Goal: Information Seeking & Learning: Check status

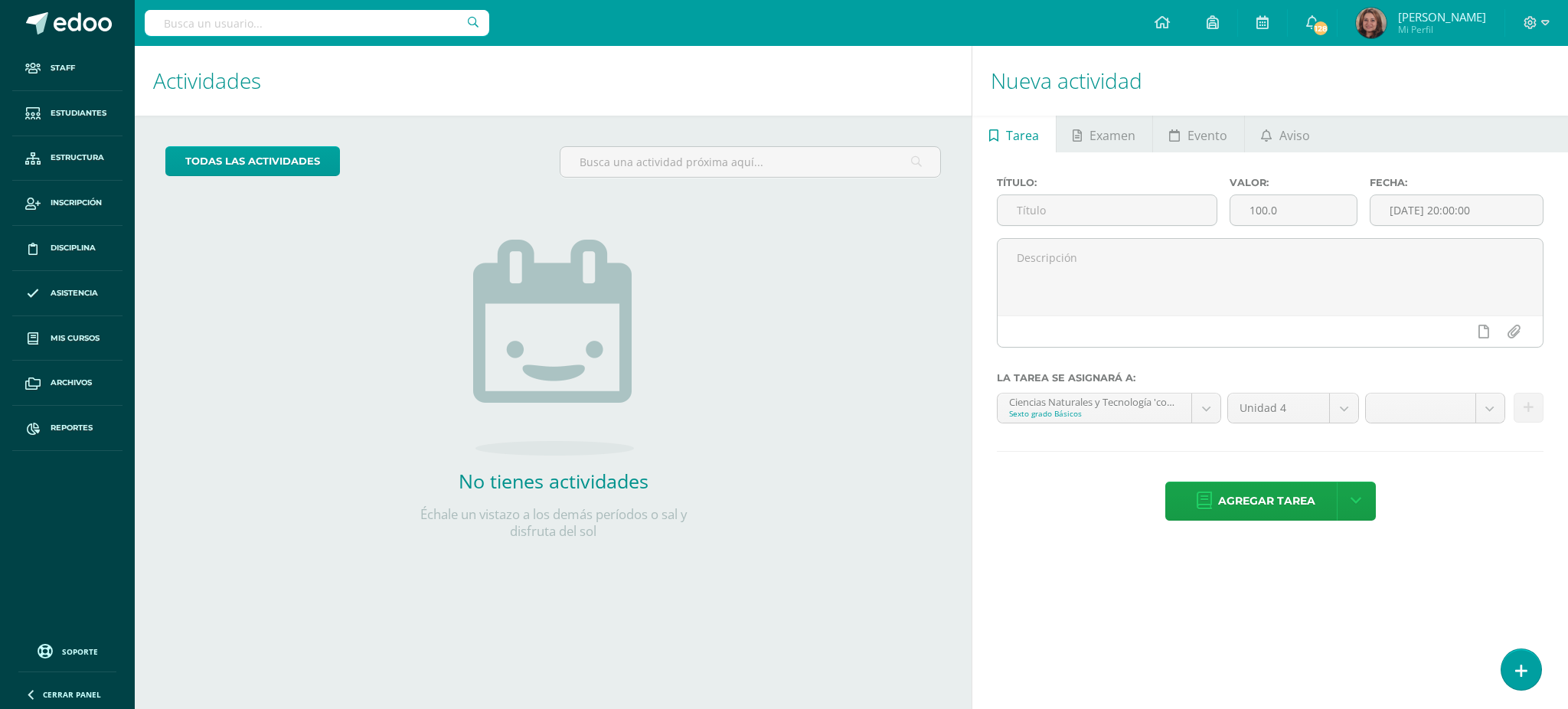
click at [273, 28] on input "text" at bounding box center [317, 23] width 345 height 26
click at [77, 420] on link "Reportes" at bounding box center [67, 428] width 110 height 45
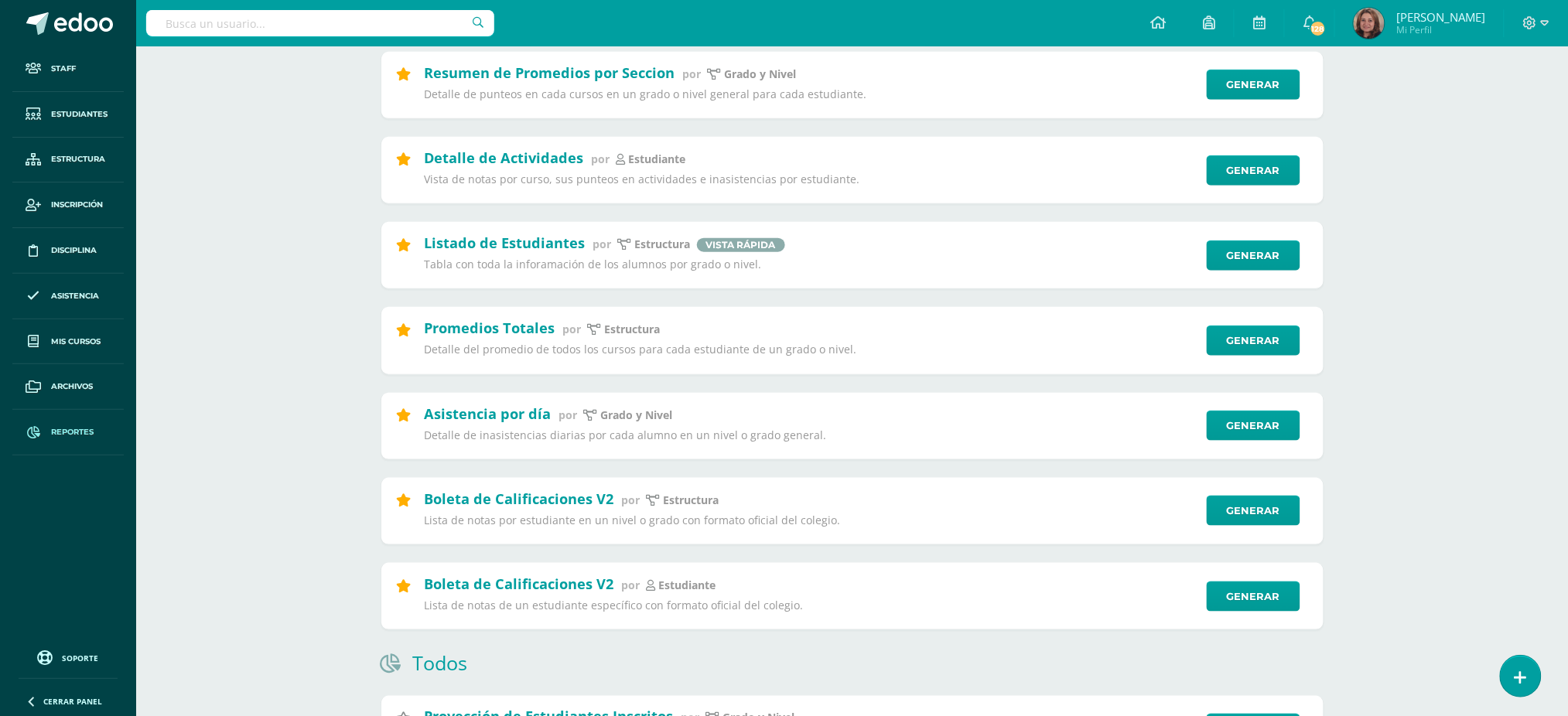
scroll to position [412, 0]
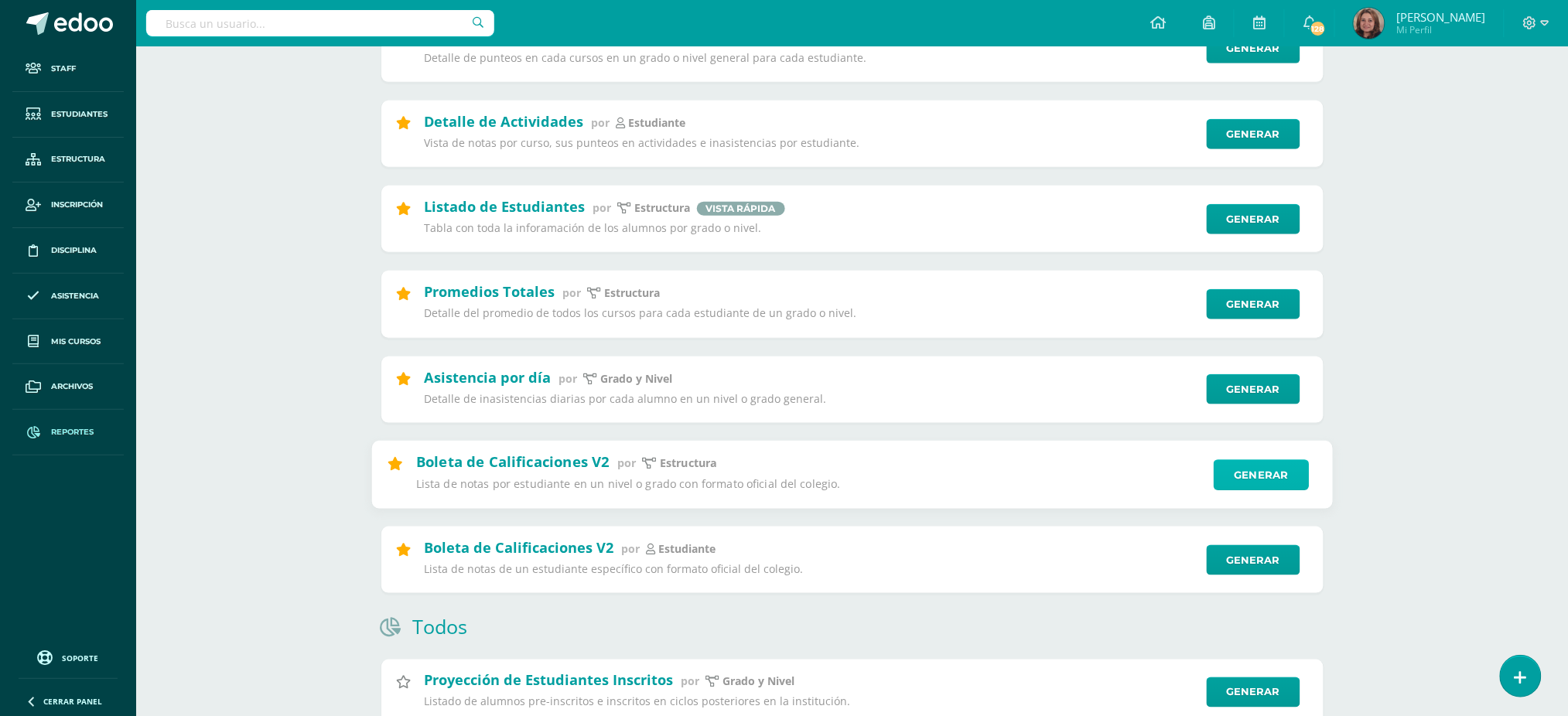
click at [1270, 483] on link "Generar" at bounding box center [1261, 475] width 95 height 31
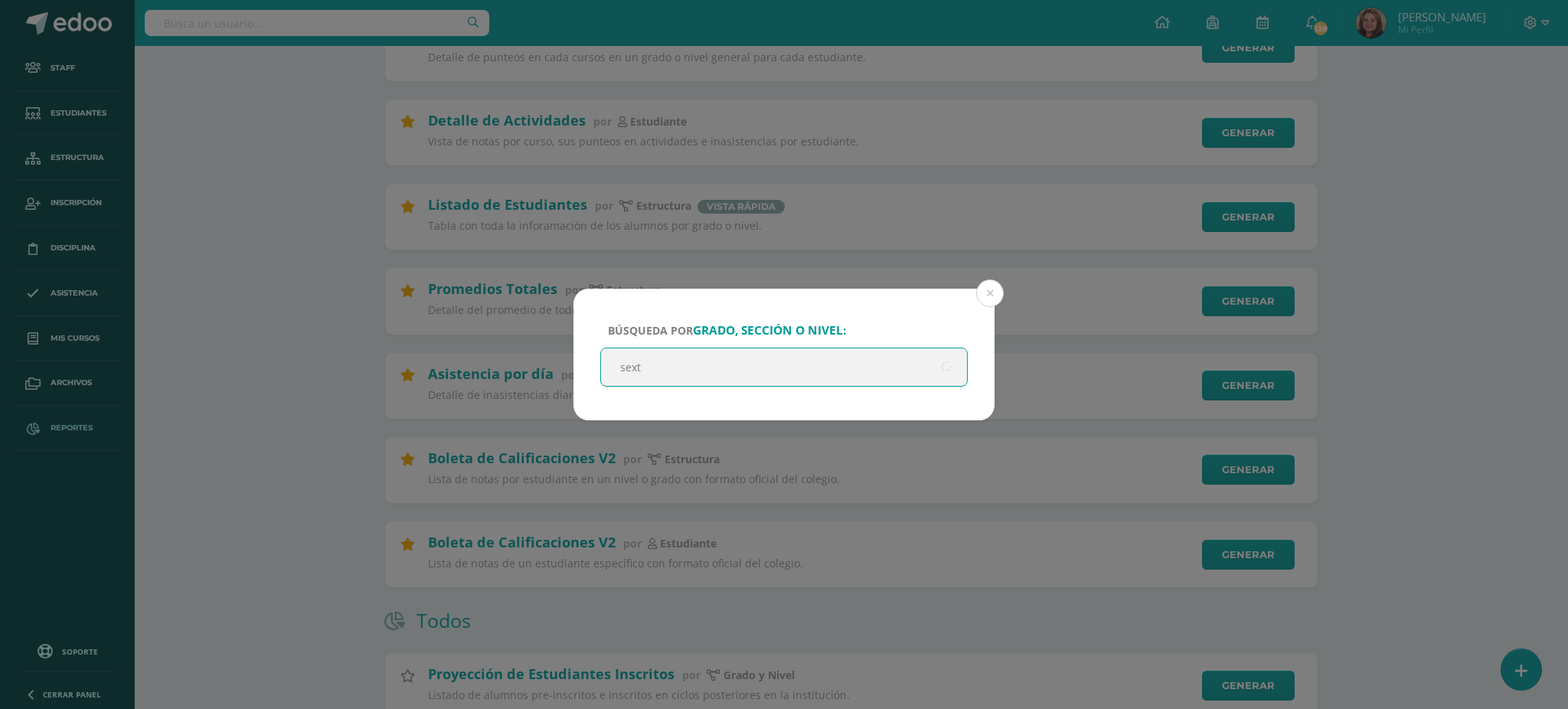
type input "sexto"
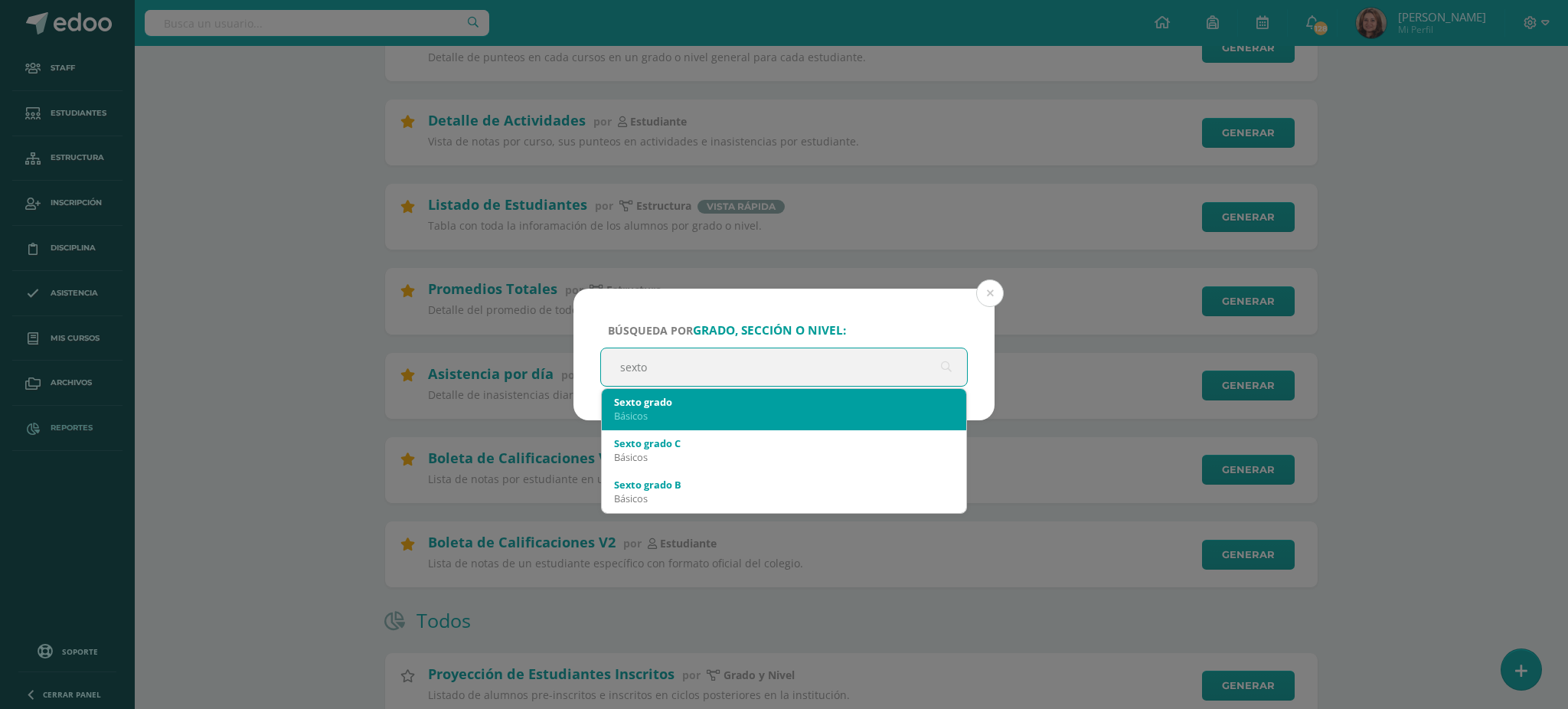
click at [780, 418] on div "Básicos" at bounding box center [784, 415] width 340 height 14
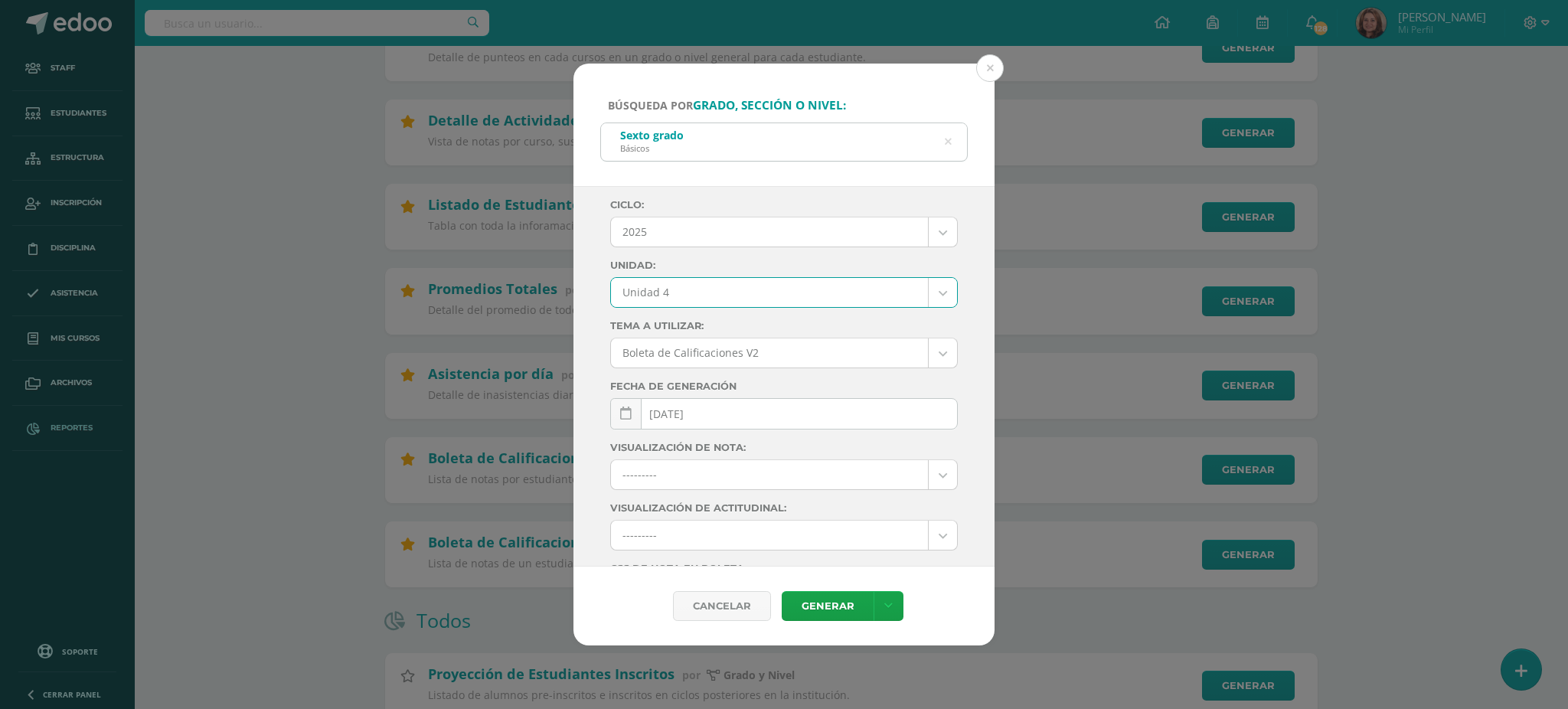
select select "Unidad 4"
click at [848, 594] on link "Generar" at bounding box center [828, 606] width 92 height 30
click at [288, 108] on div "Búsqueda por grado, sección o nivel: Sexto grado Básicos sexto Ciclo: 2025 2025…" at bounding box center [784, 355] width 1556 height 582
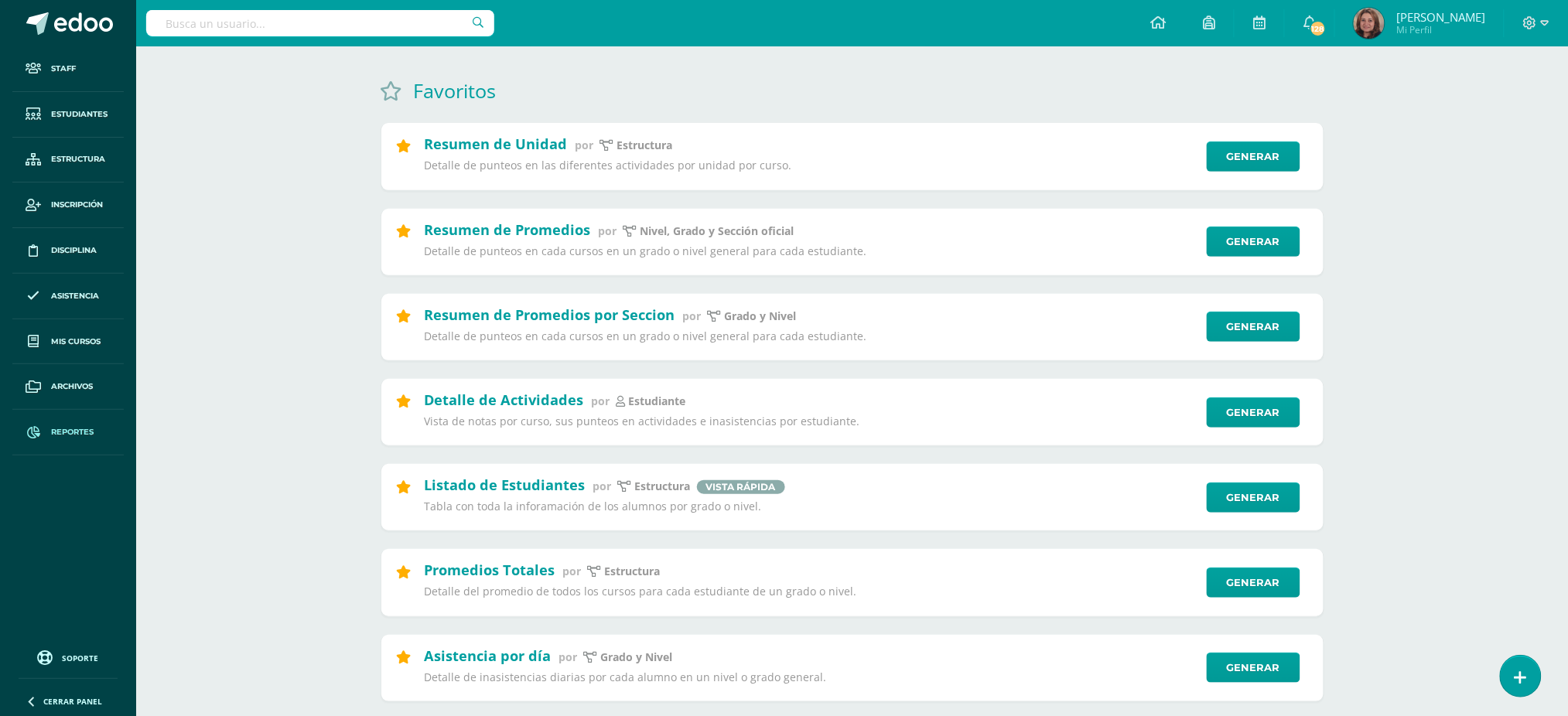
scroll to position [103, 0]
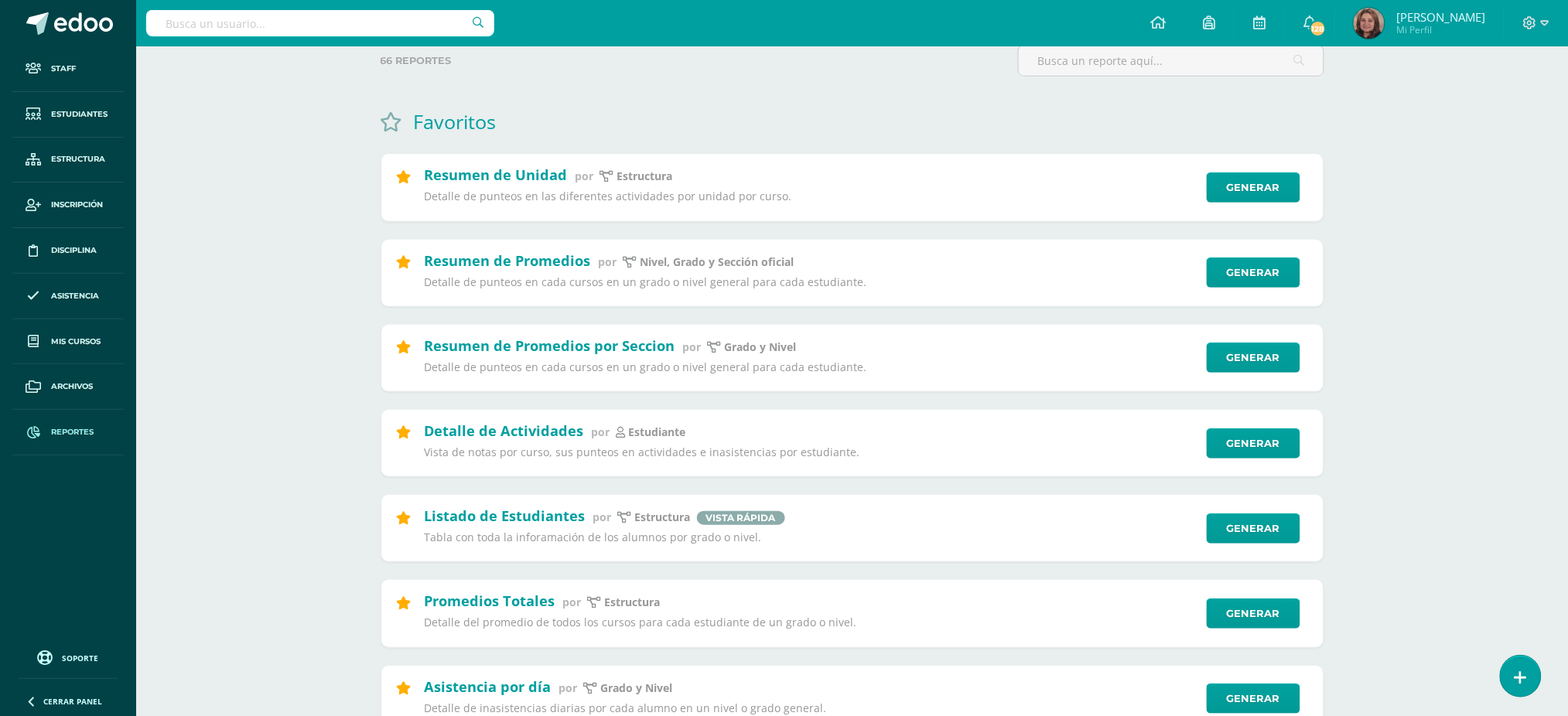
click at [343, 30] on input "text" at bounding box center [320, 23] width 348 height 26
type input "perez quijivix"
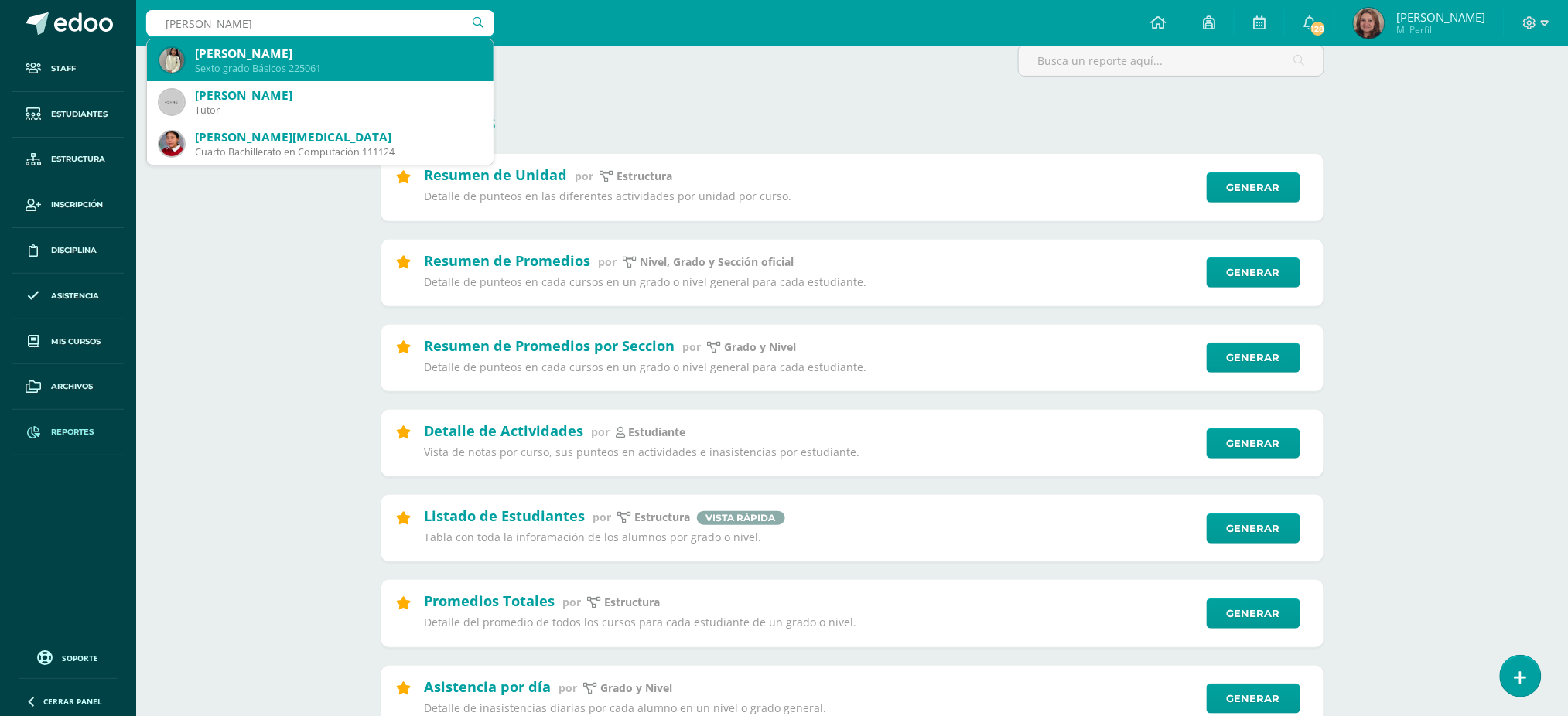
click at [325, 69] on div "Sexto grado Básicos 225061" at bounding box center [338, 68] width 286 height 13
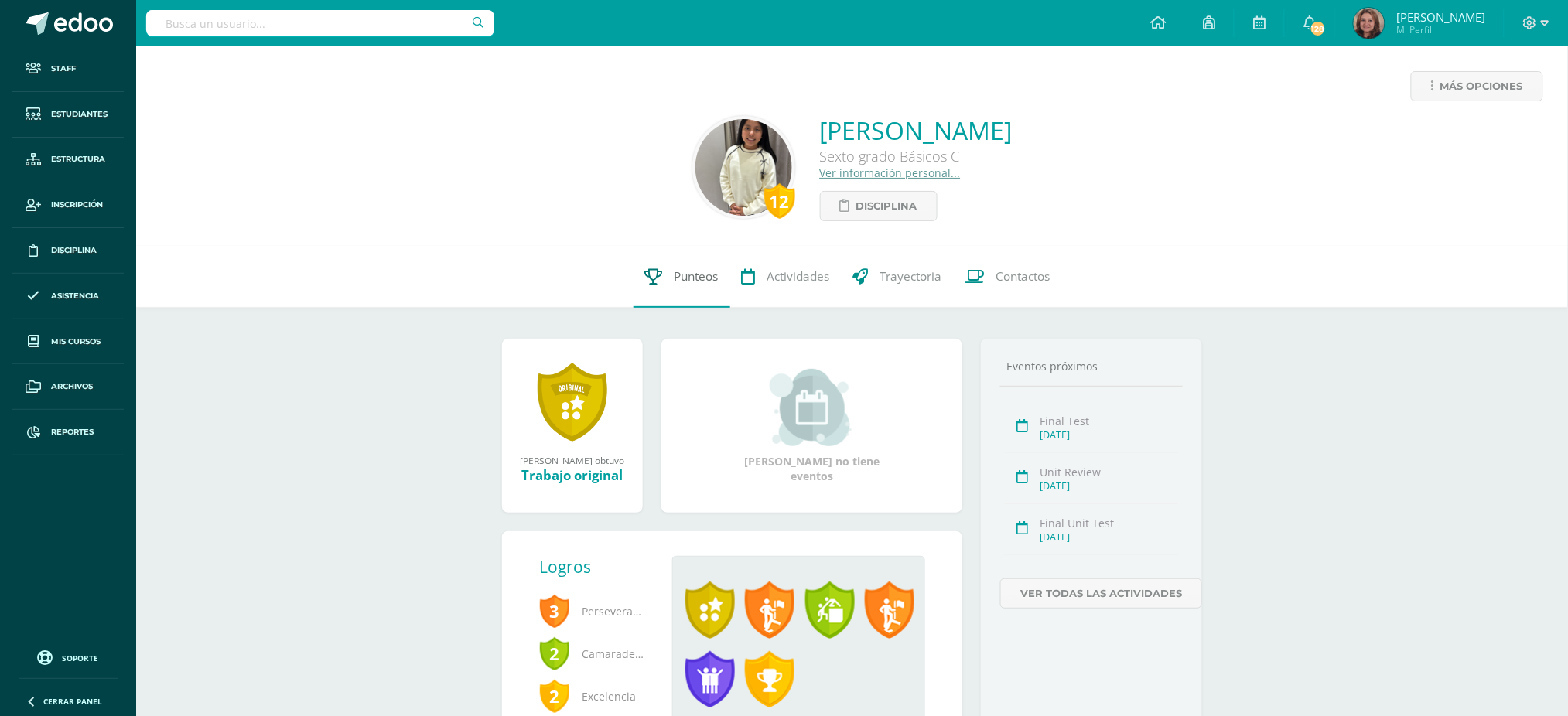
click at [694, 272] on span "Punteos" at bounding box center [696, 276] width 44 height 16
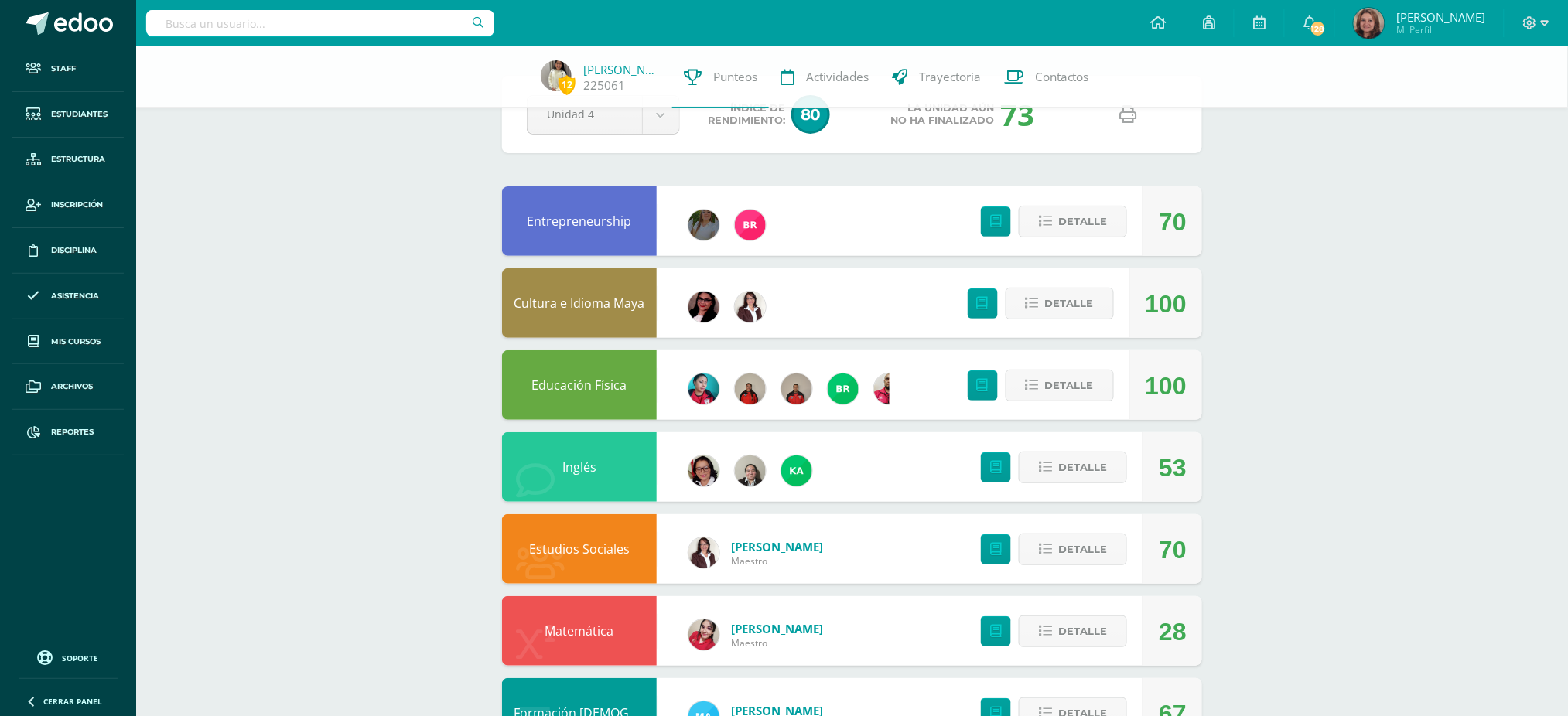
scroll to position [103, 0]
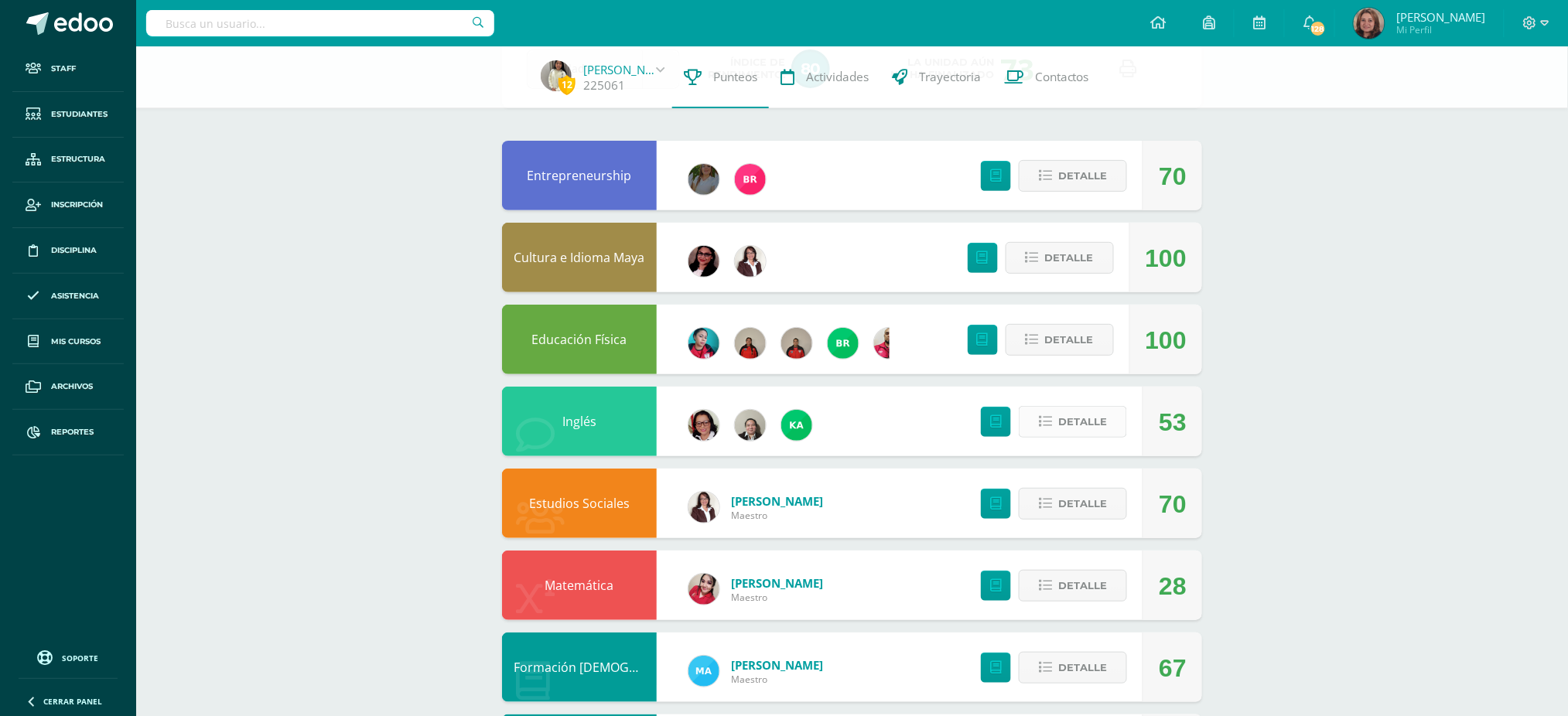
click at [1092, 430] on span "Detalle" at bounding box center [1082, 421] width 49 height 29
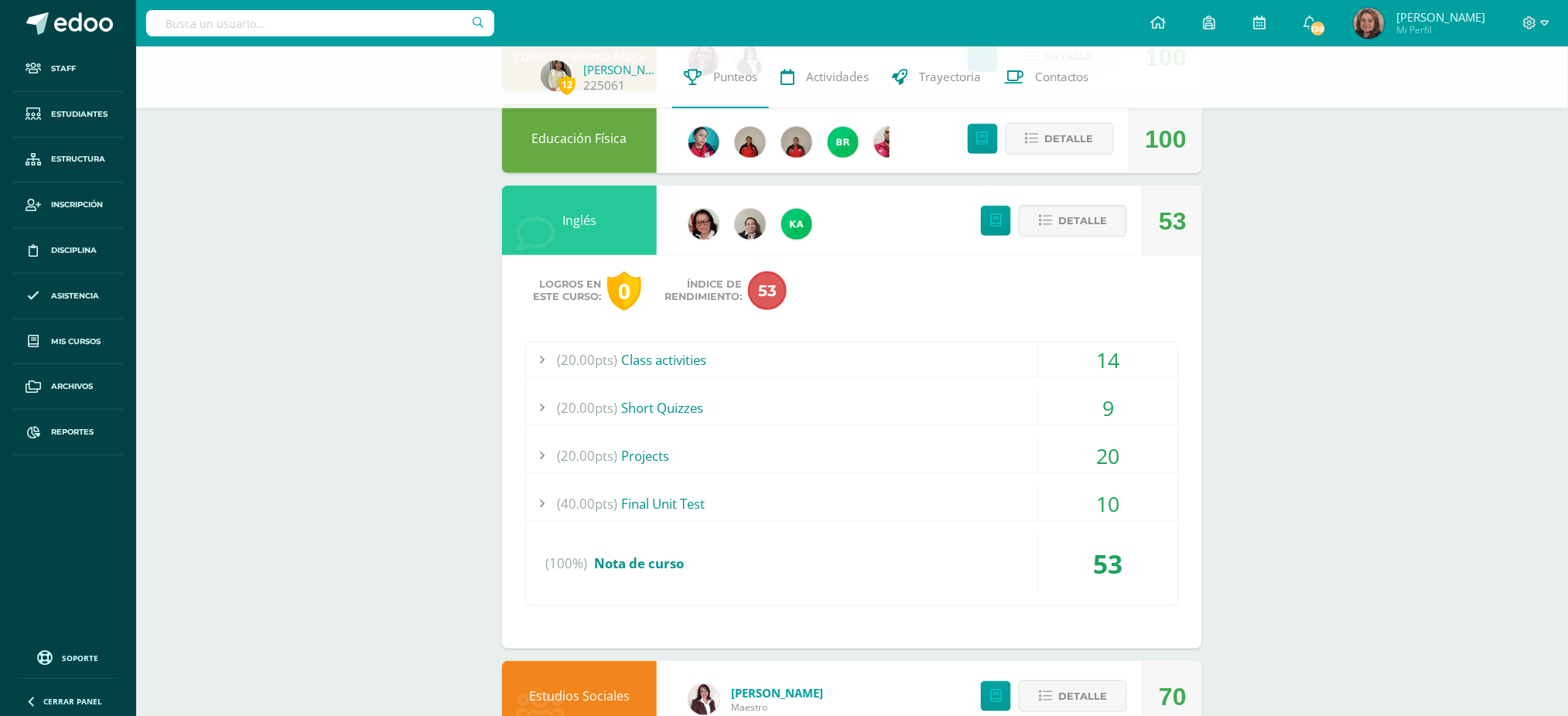
scroll to position [309, 0]
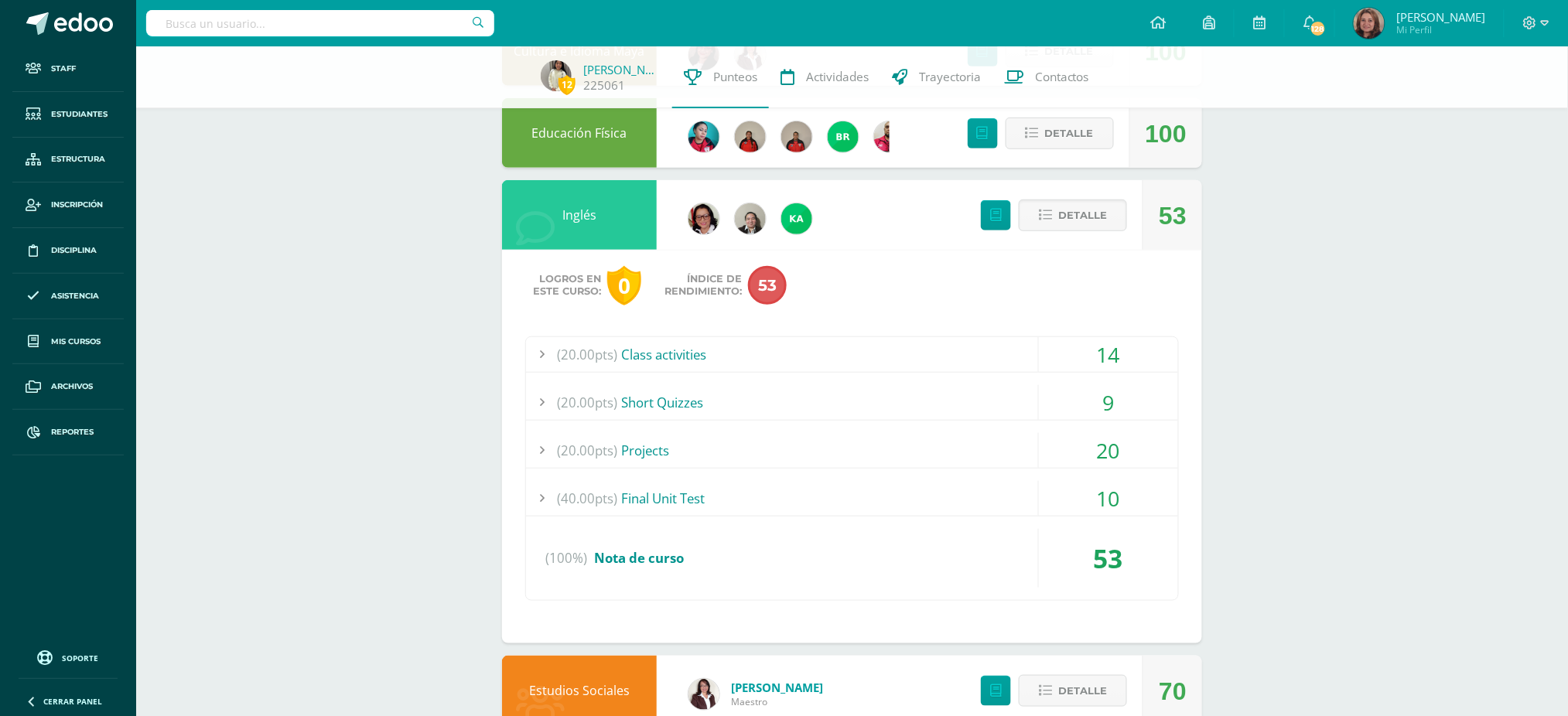
click at [1094, 354] on div "14" at bounding box center [1108, 354] width 139 height 35
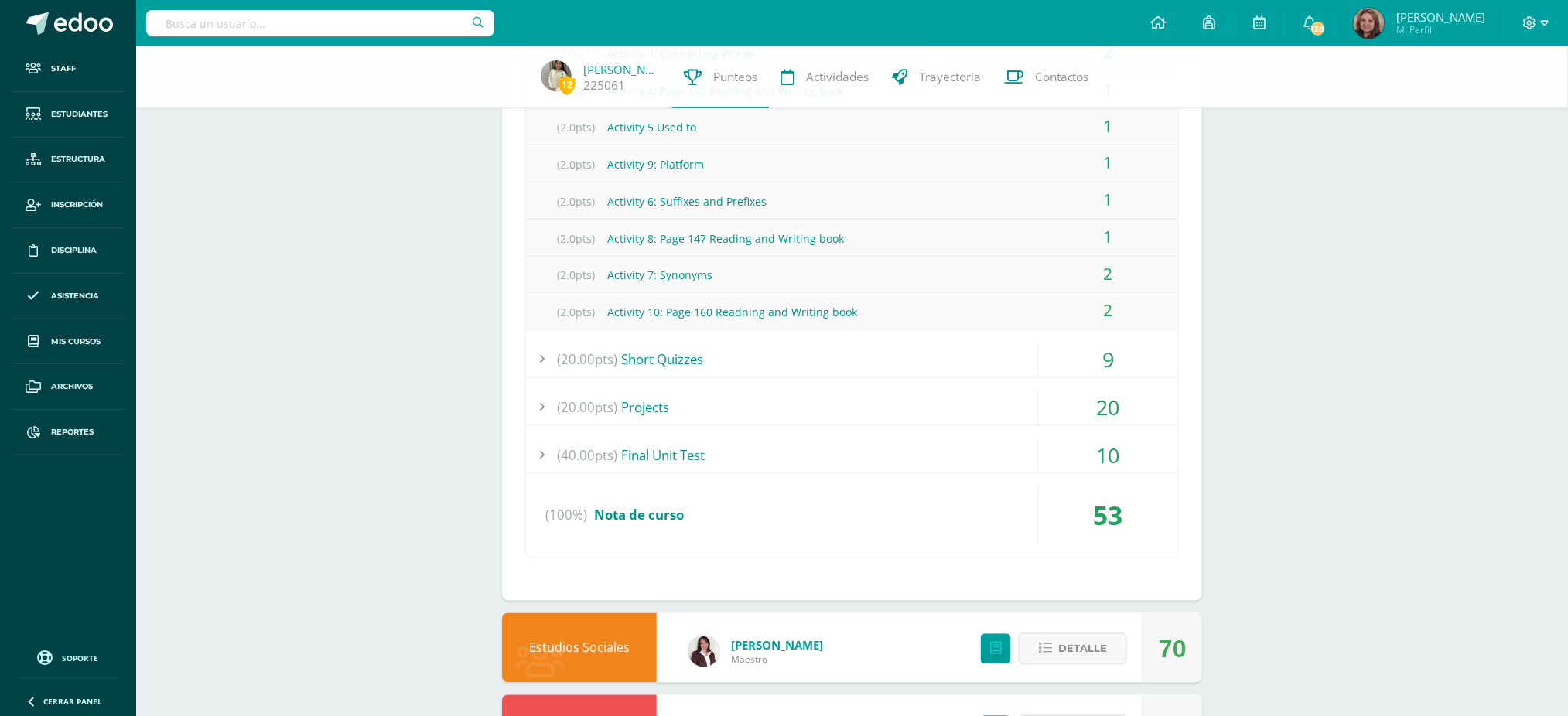
scroll to position [722, 0]
click at [1111, 362] on div "9" at bounding box center [1108, 358] width 139 height 35
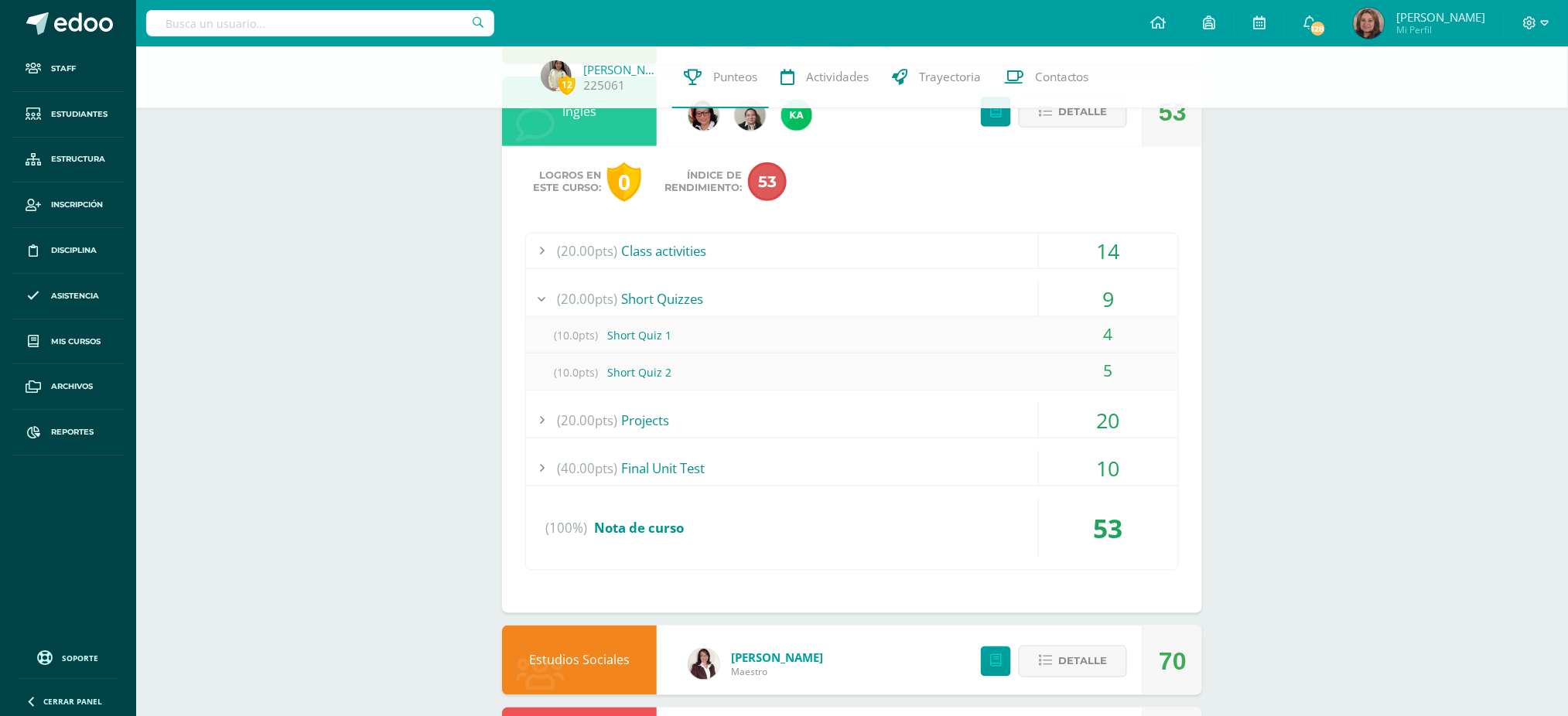
scroll to position [412, 0]
click at [1124, 470] on div "10" at bounding box center [1108, 469] width 139 height 35
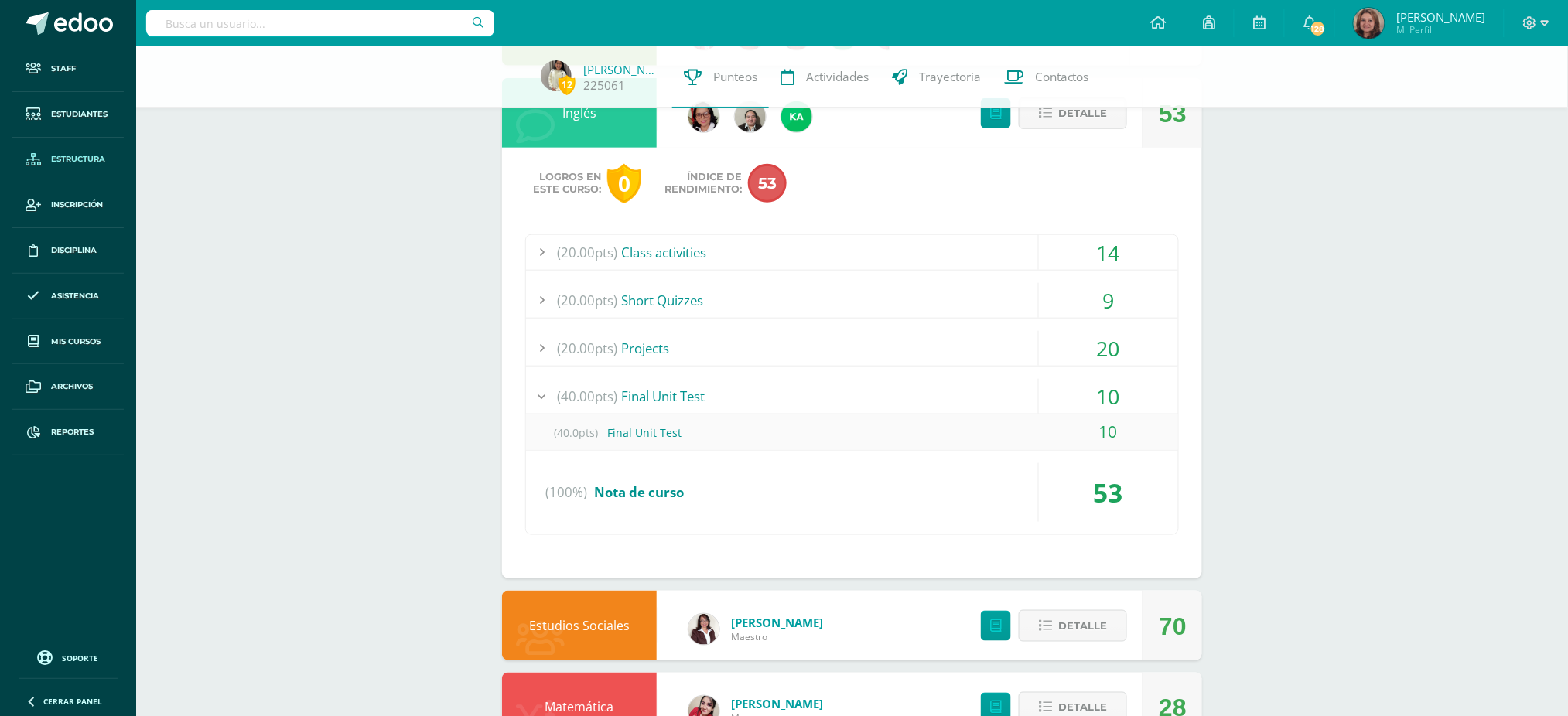
click at [77, 163] on span "Estructura" at bounding box center [79, 159] width 54 height 12
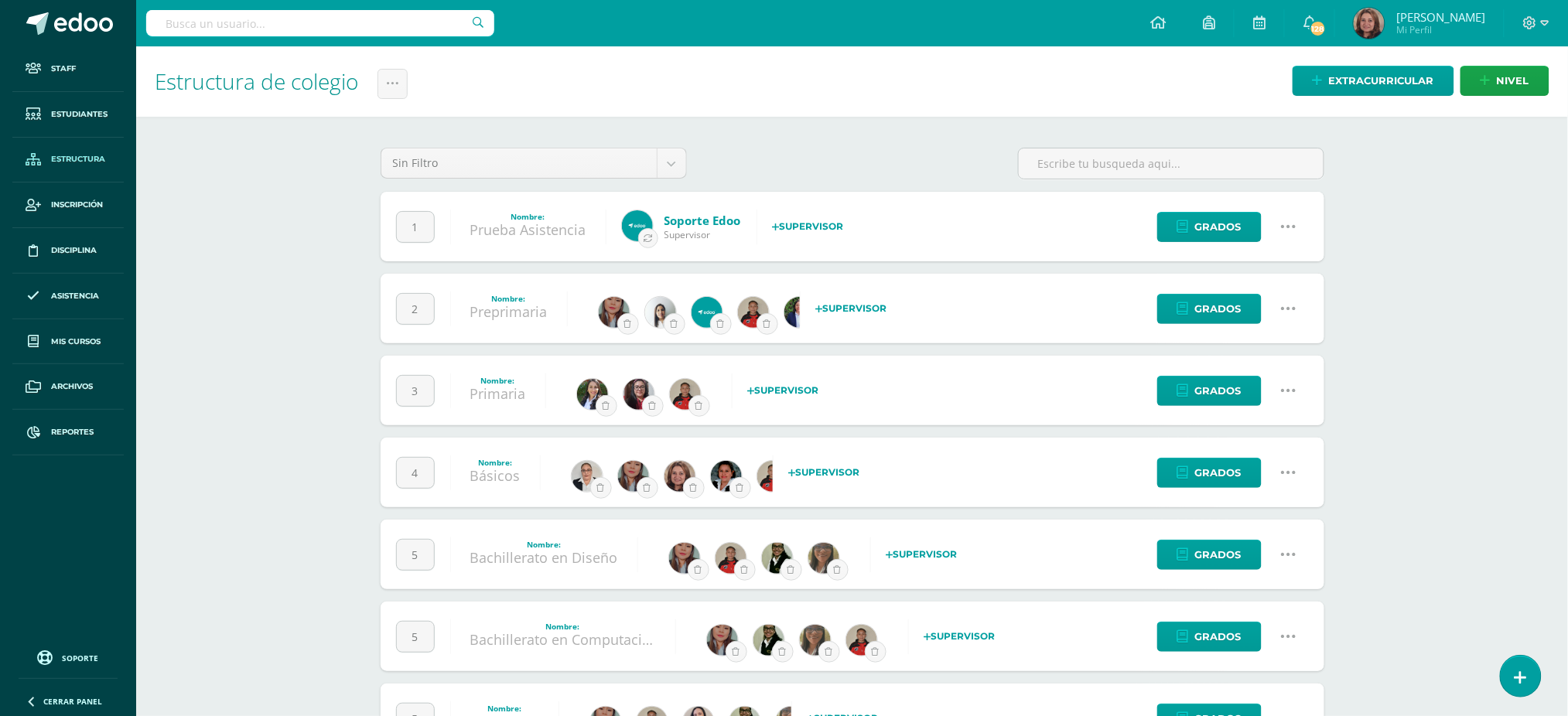
click at [1294, 464] on icon at bounding box center [1288, 473] width 17 height 17
click at [1252, 546] on link "Configuración" at bounding box center [1259, 552] width 137 height 24
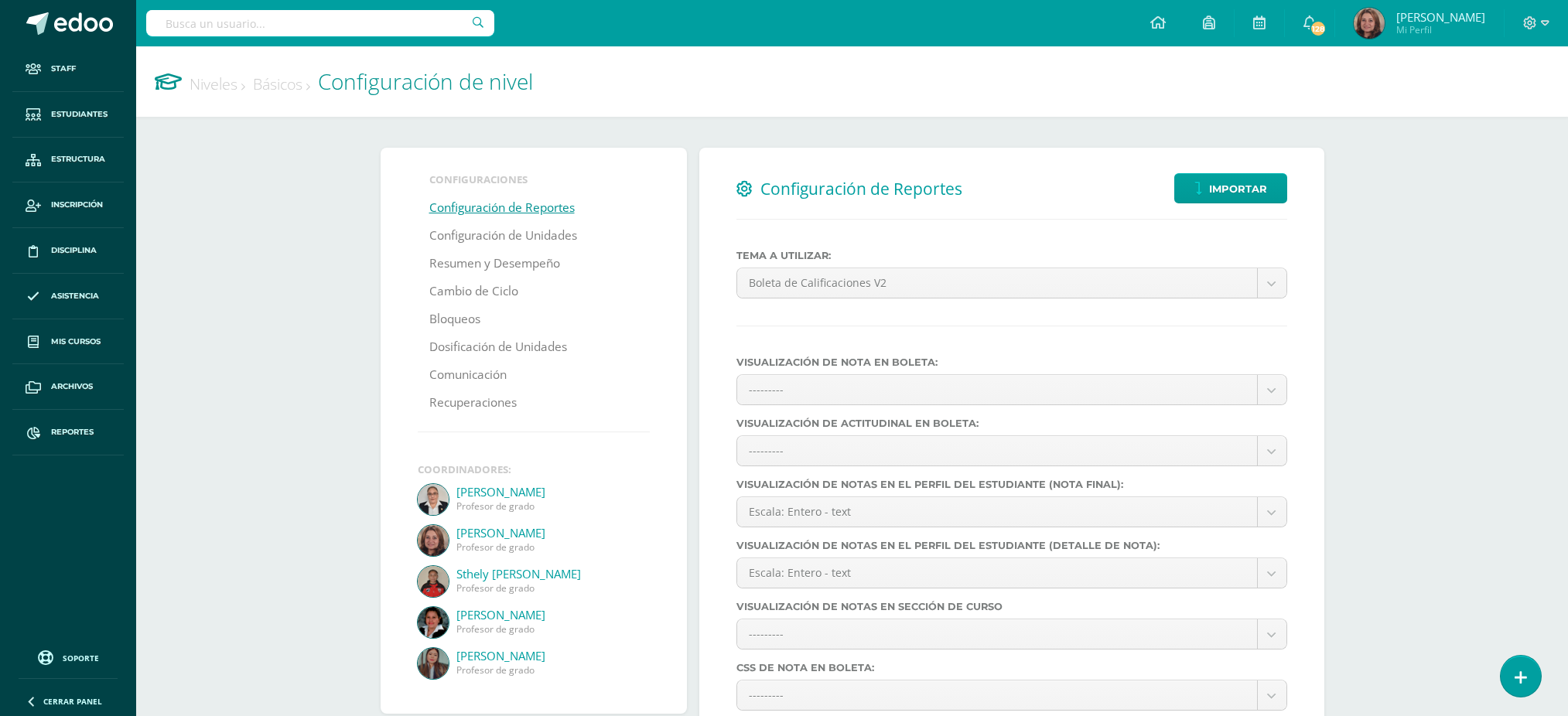
select select
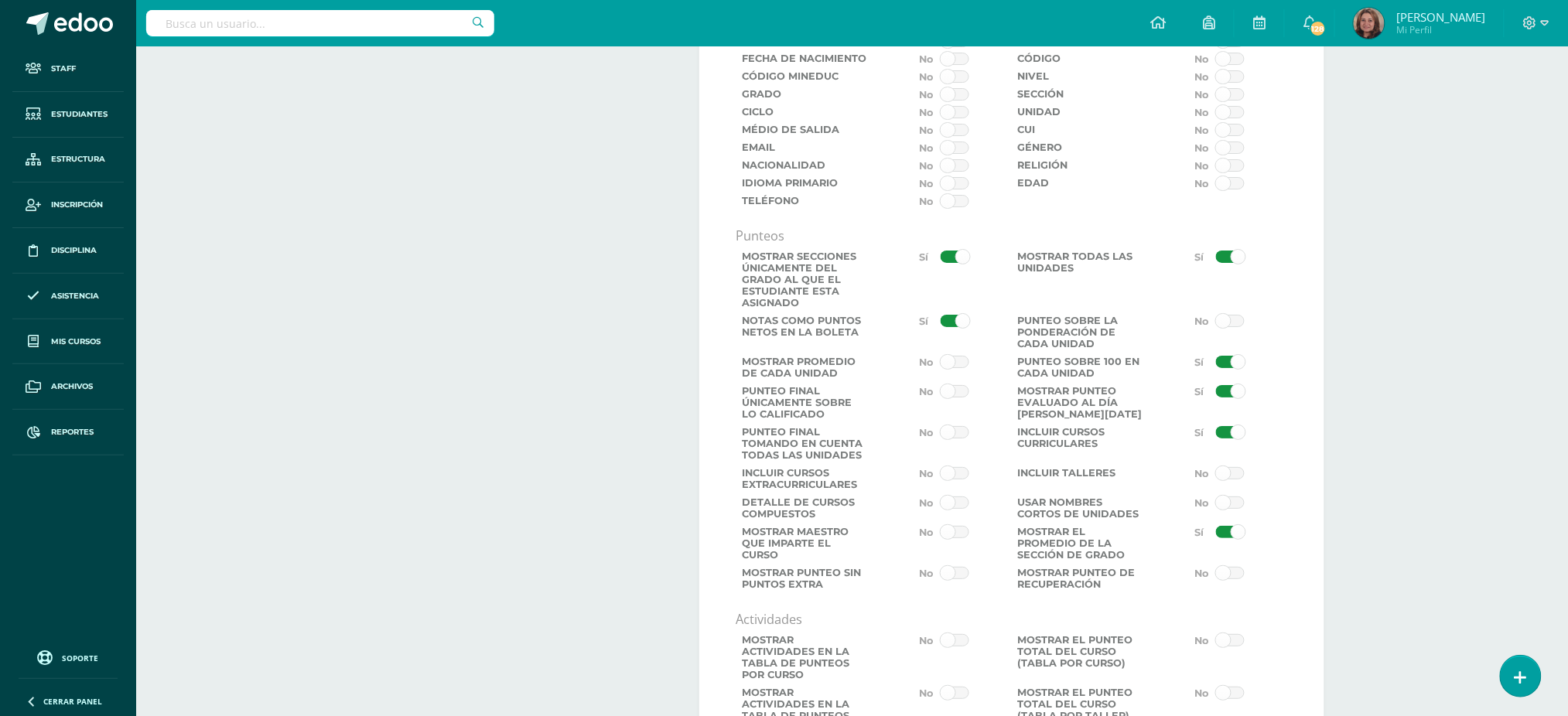
scroll to position [2062, 0]
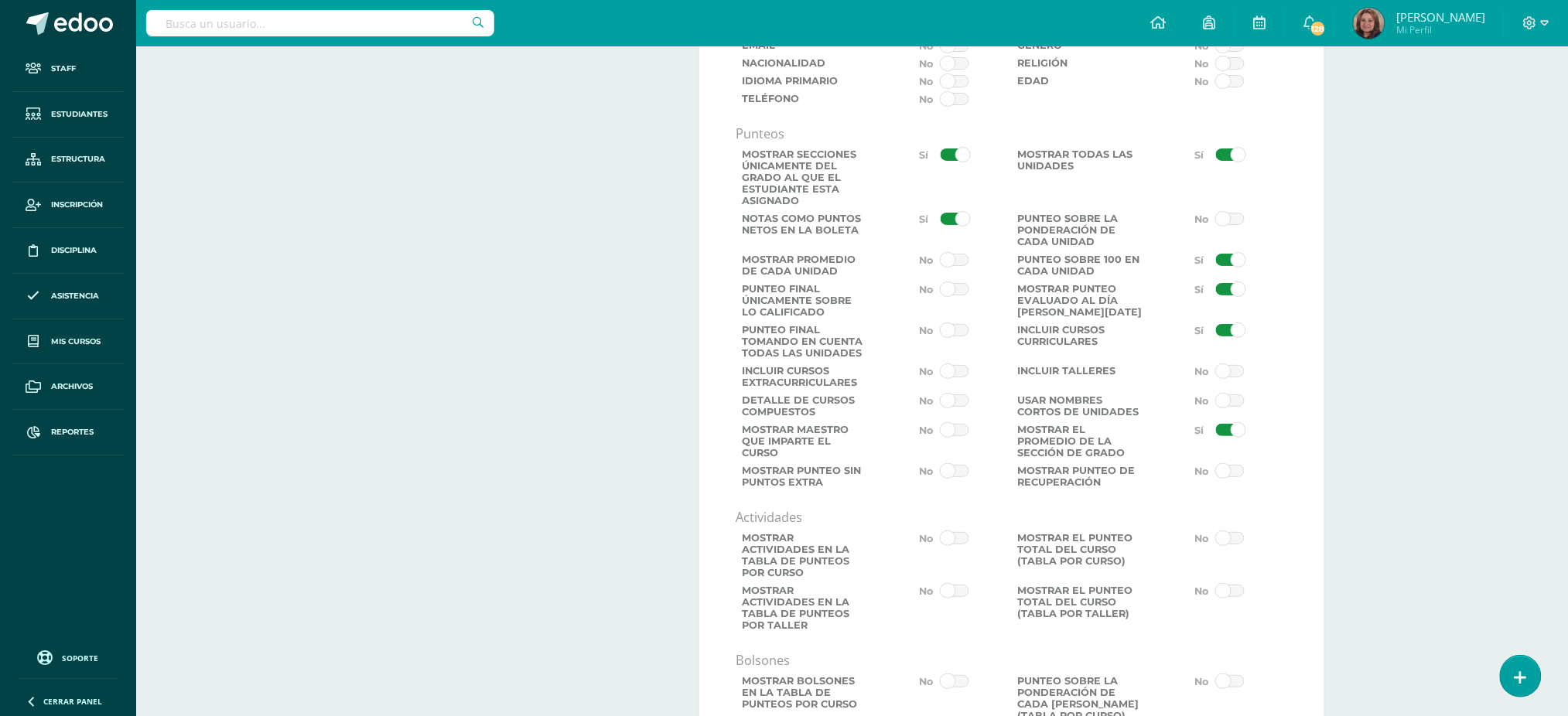
click at [1222, 436] on span at bounding box center [1230, 430] width 29 height 12
click at [0, 0] on input "checkbox" at bounding box center [0, 0] width 0 height 0
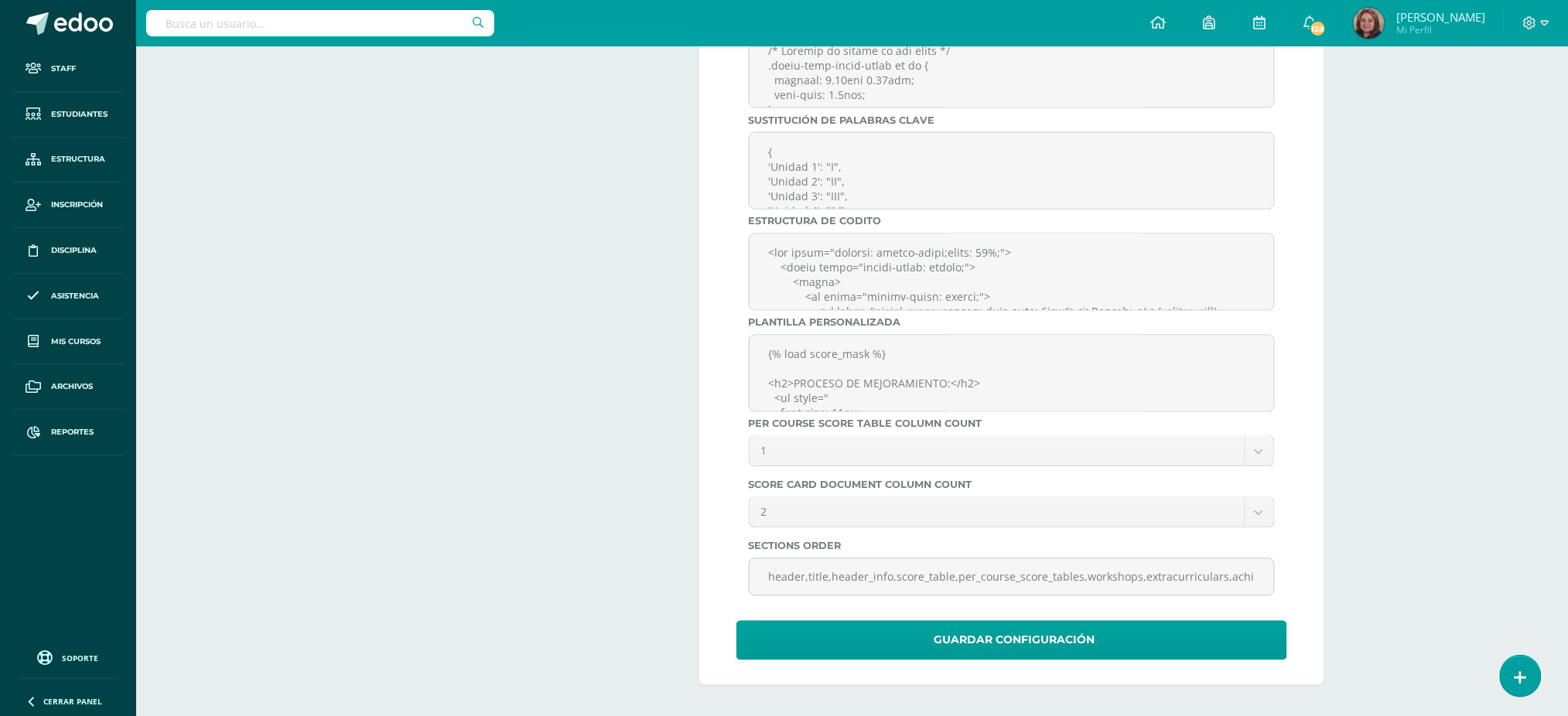
scroll to position [5279, 0]
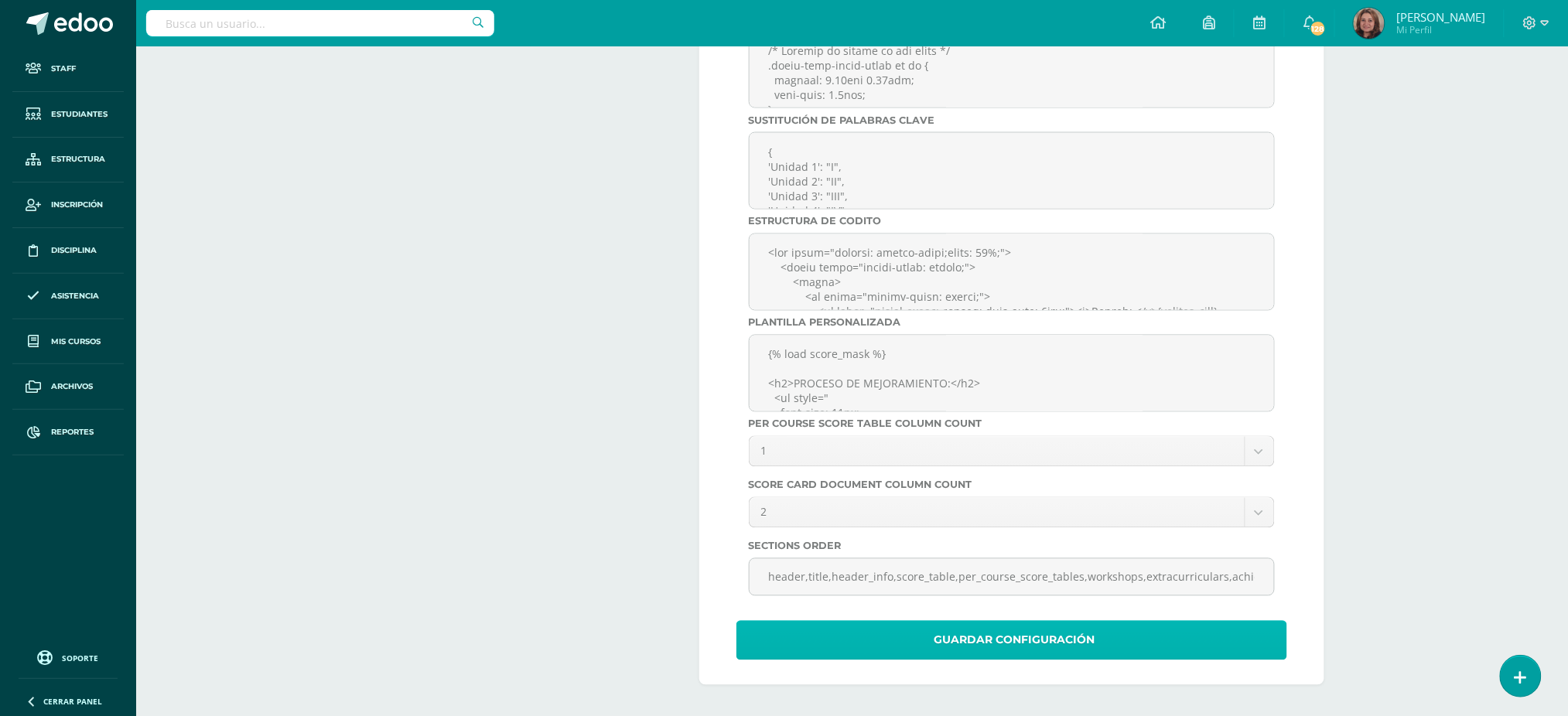
click at [1007, 638] on span "Guardar Configuración" at bounding box center [1015, 640] width 161 height 37
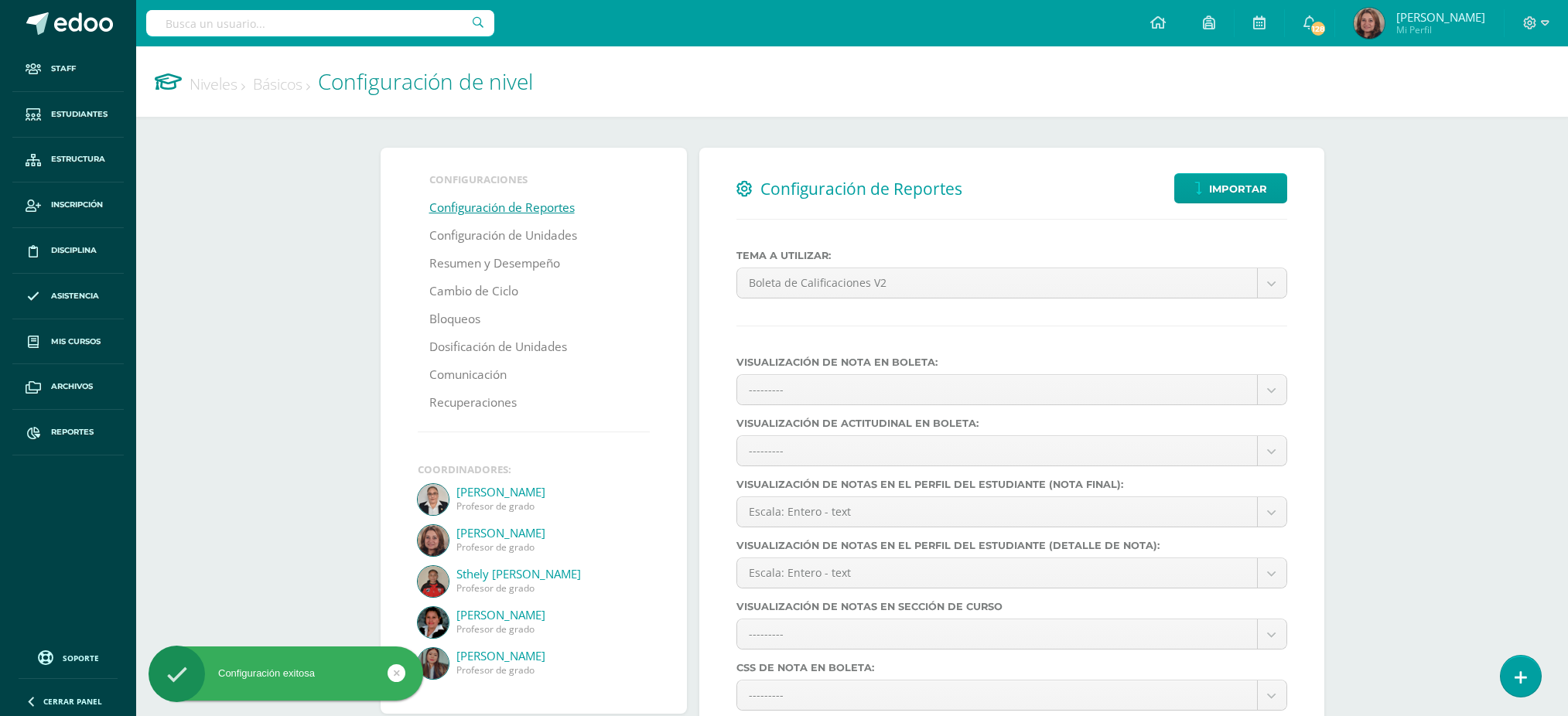
select select
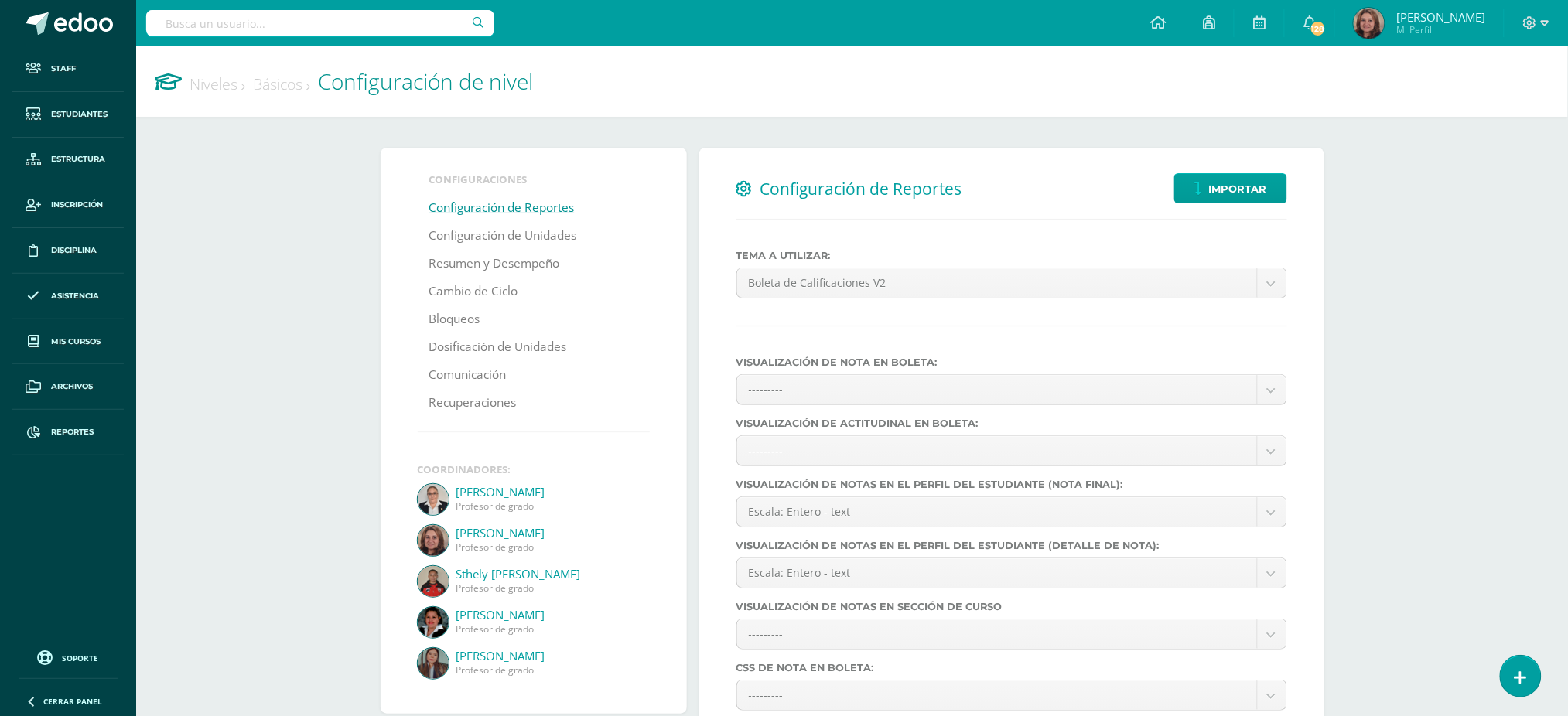
click at [299, 23] on input "text" at bounding box center [320, 23] width 348 height 26
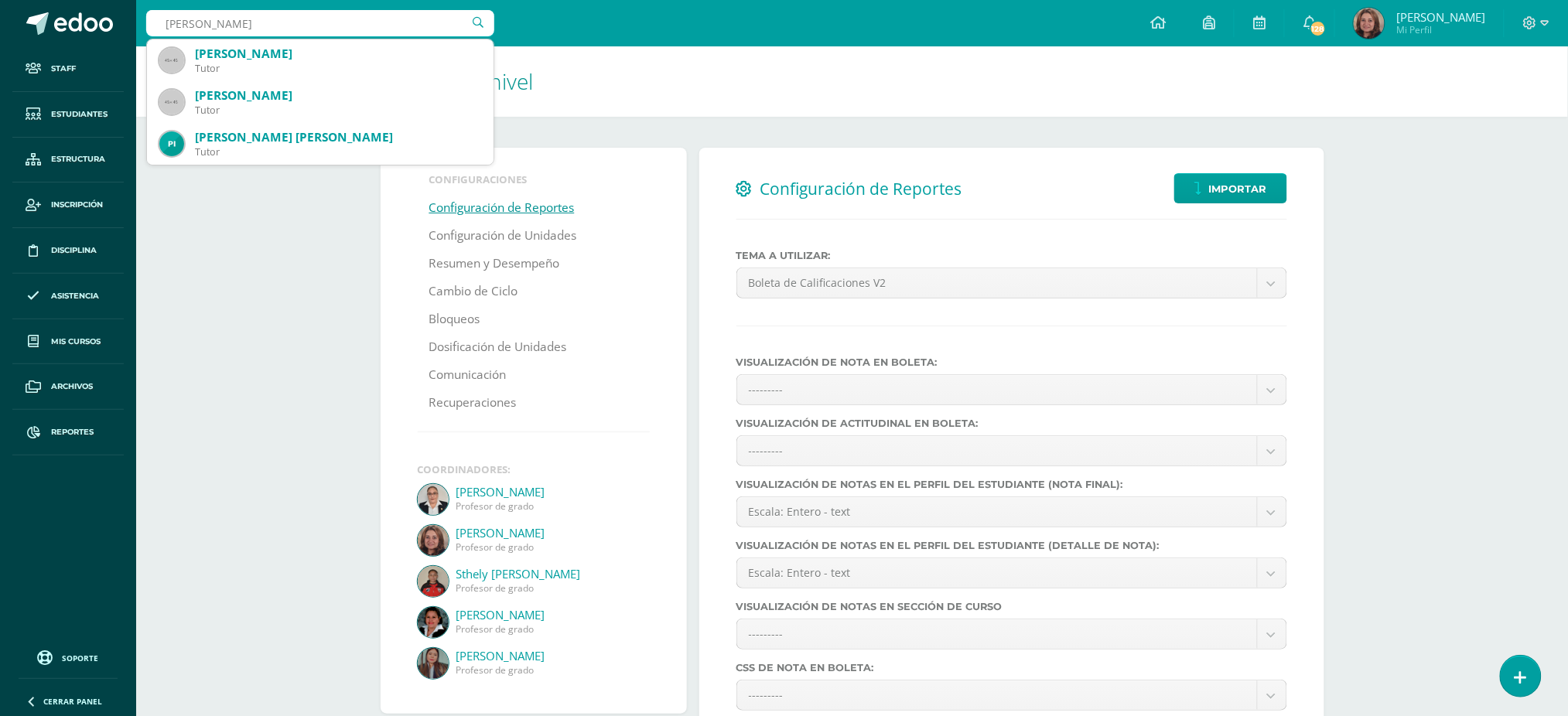
type input "sofia perez"
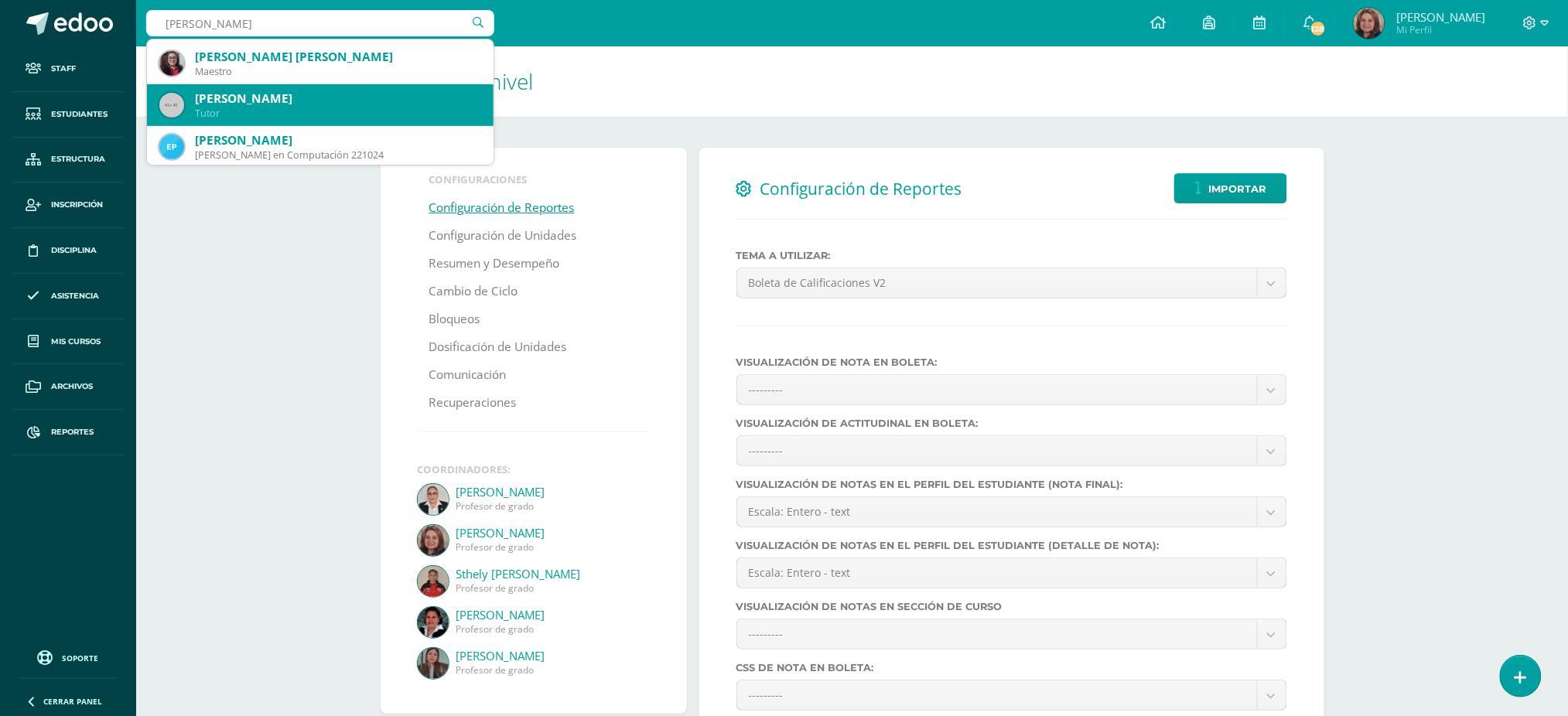
scroll to position [309, 0]
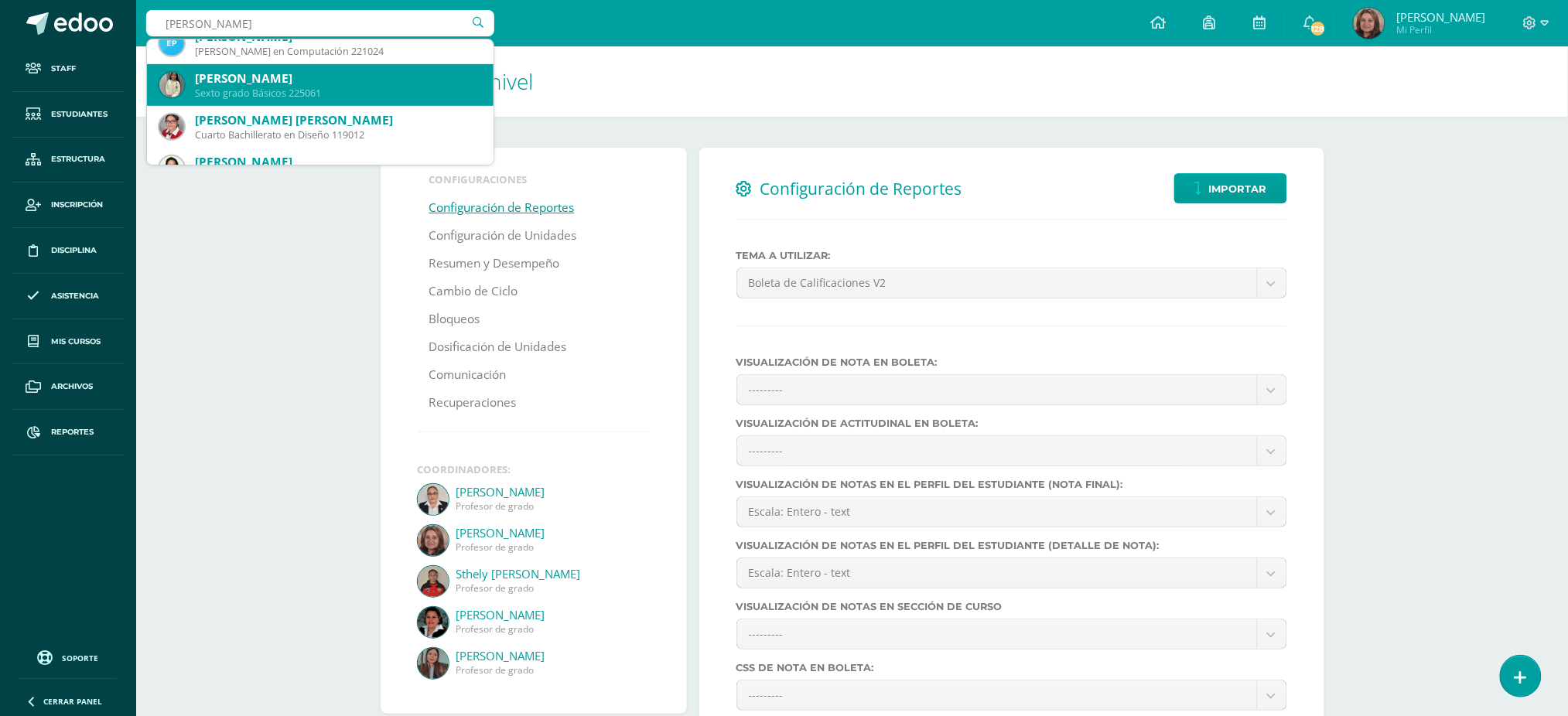
click at [332, 95] on div "Sexto grado Básicos 225061" at bounding box center [338, 94] width 286 height 13
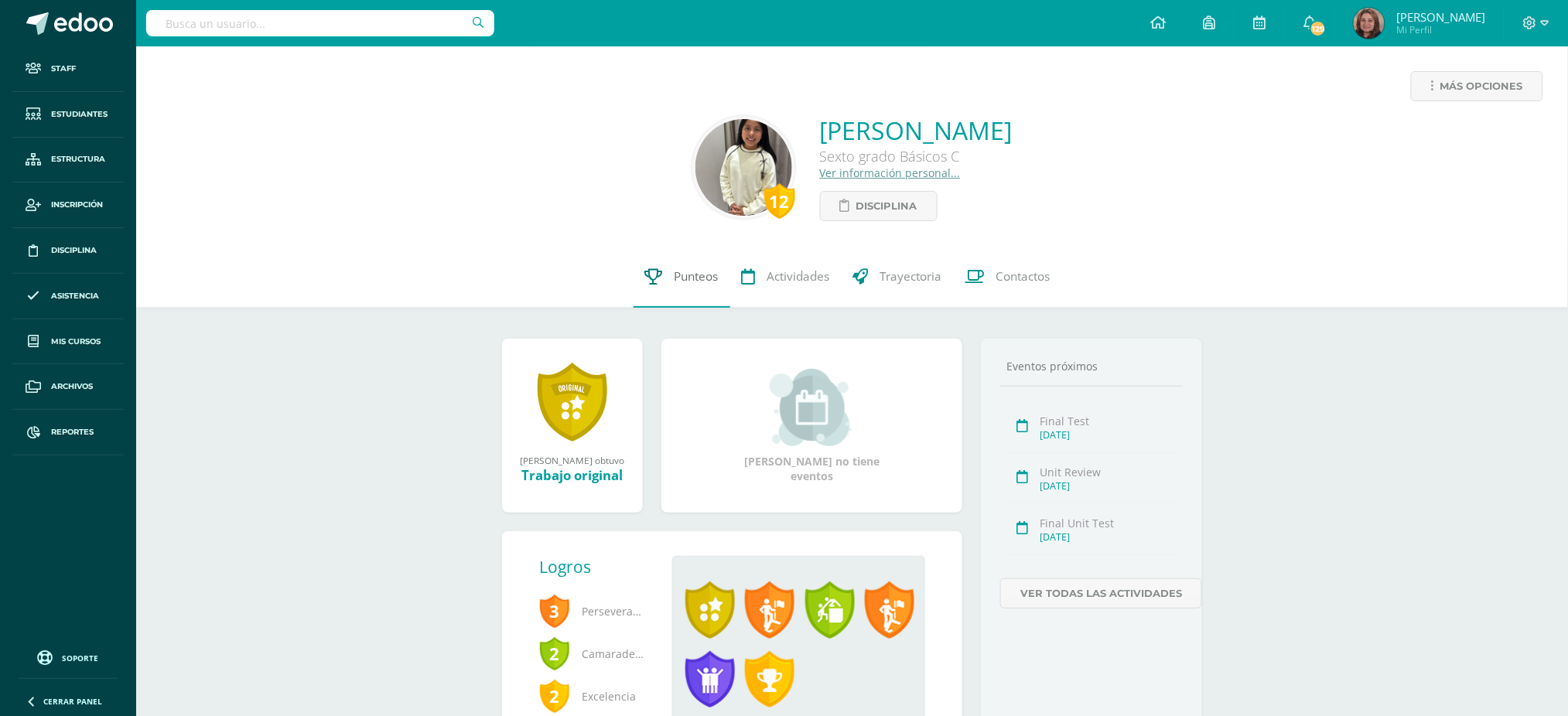
click at [681, 273] on span "Punteos" at bounding box center [696, 276] width 44 height 16
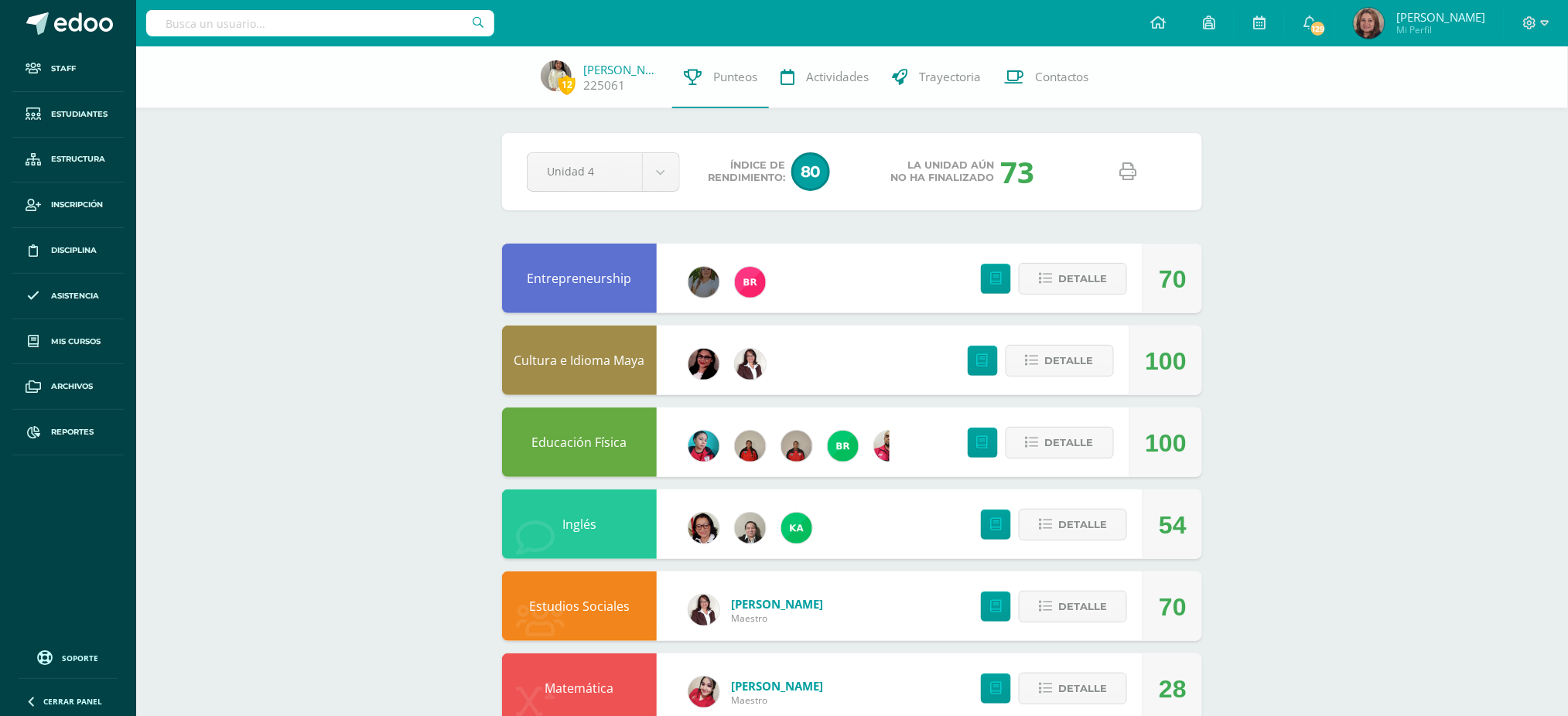
click at [1128, 171] on icon at bounding box center [1128, 171] width 17 height 17
